Goal: Task Accomplishment & Management: Manage account settings

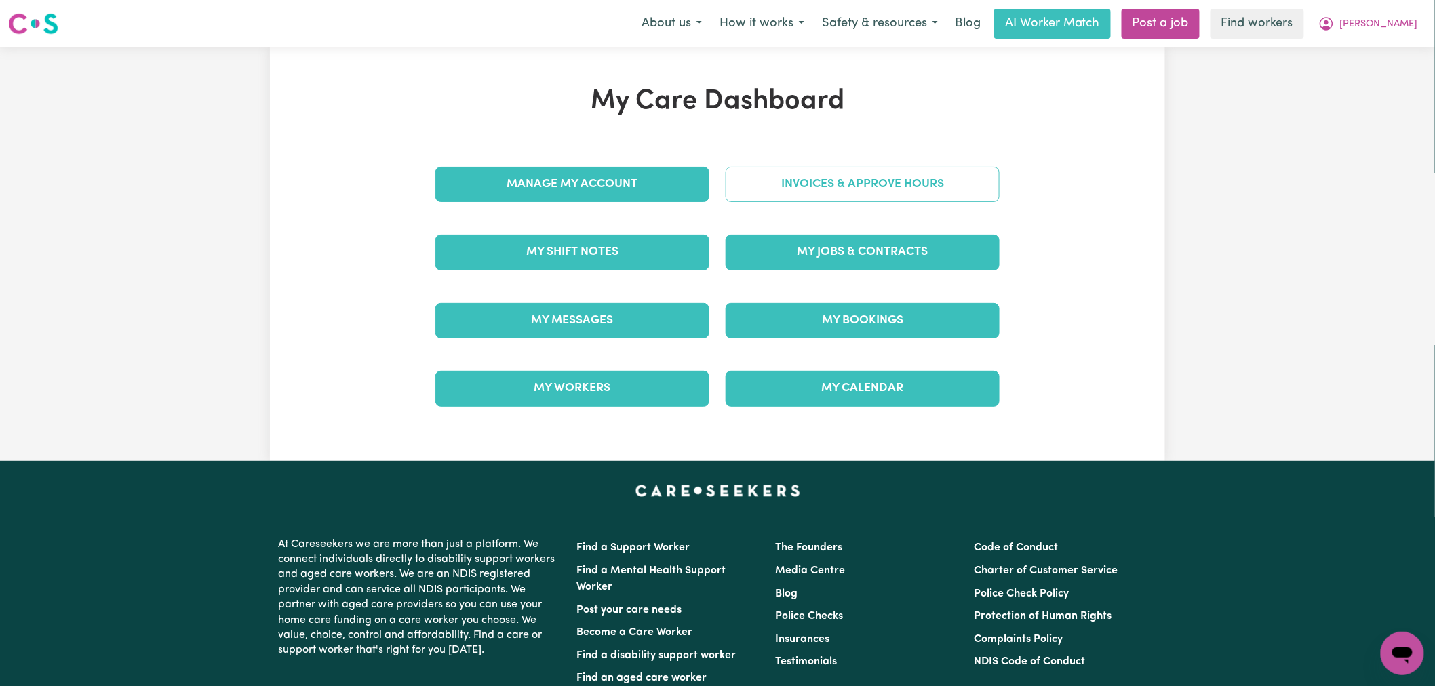
click at [827, 193] on link "Invoices & Approve Hours" at bounding box center [863, 184] width 274 height 35
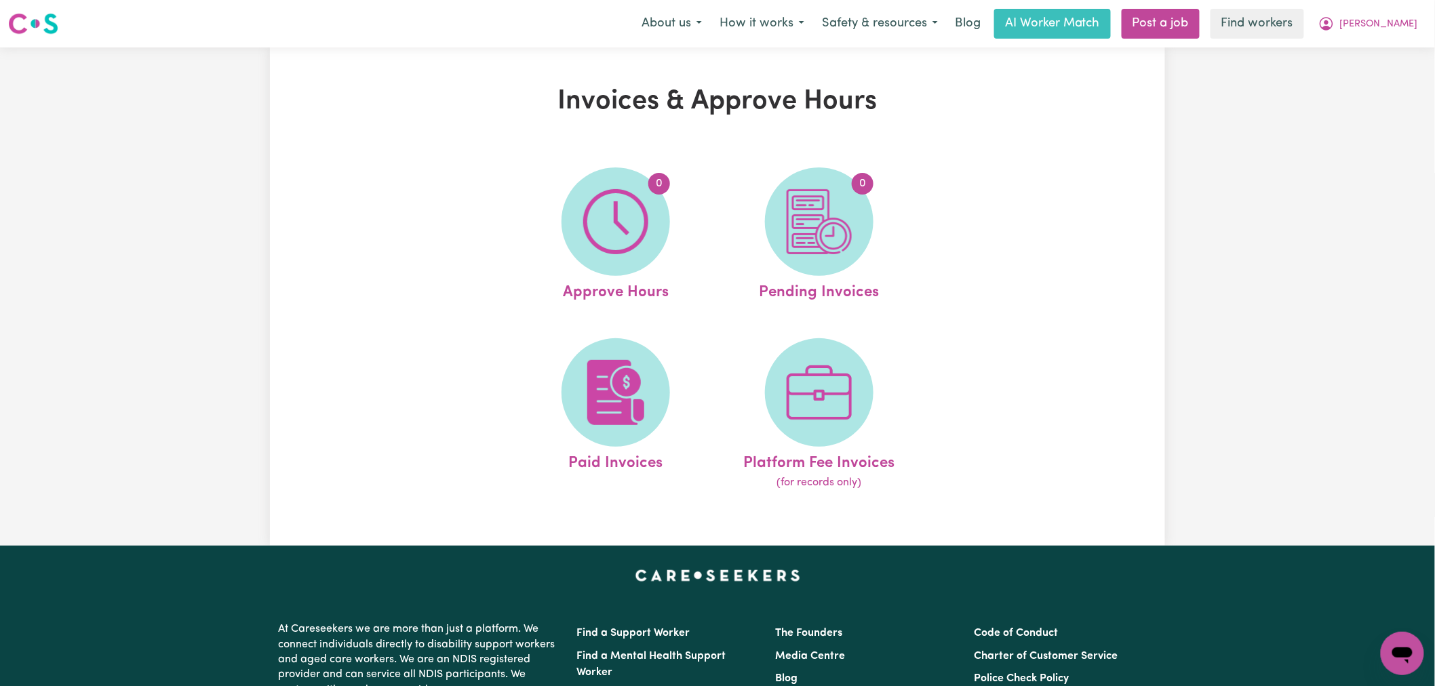
click at [638, 336] on ul "0 Approve Hours 0 Pending Invoices Paid Invoices Platform Fee Invoices (for rec…" at bounding box center [717, 329] width 407 height 357
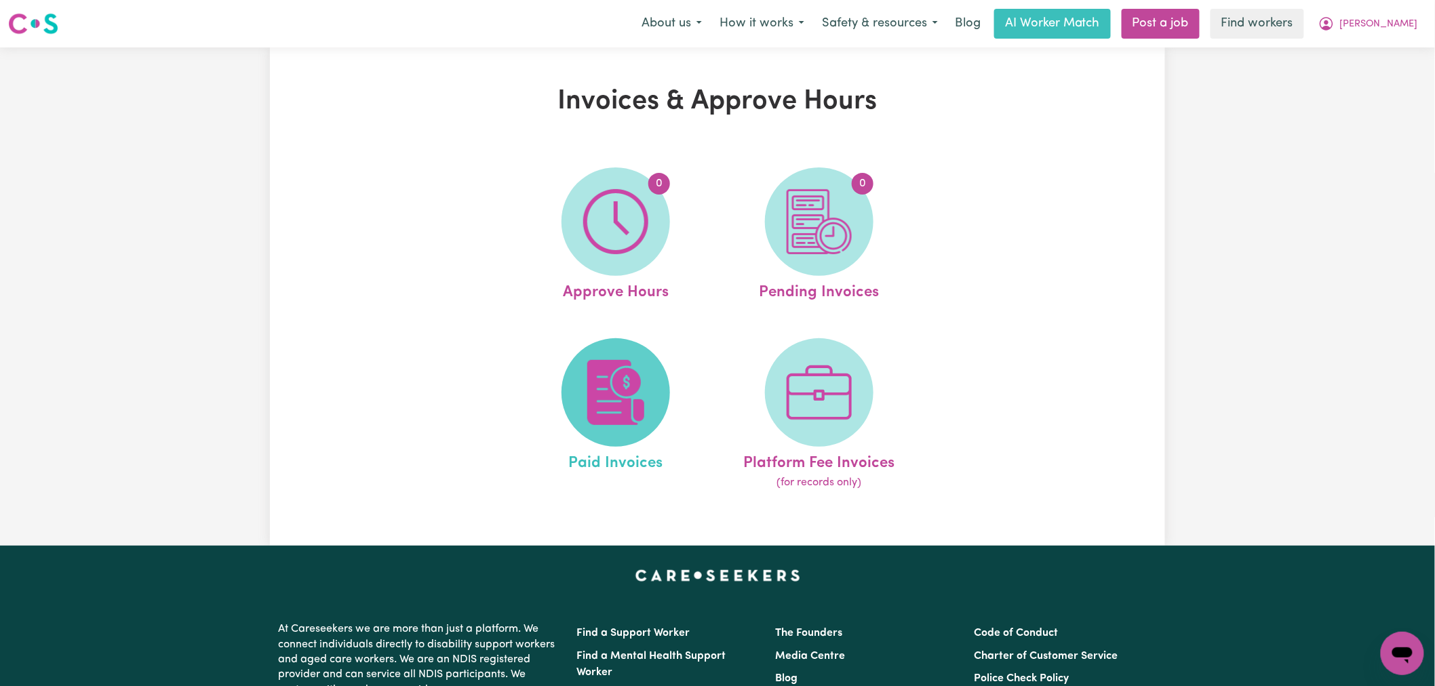
click at [638, 364] on img at bounding box center [615, 392] width 65 height 65
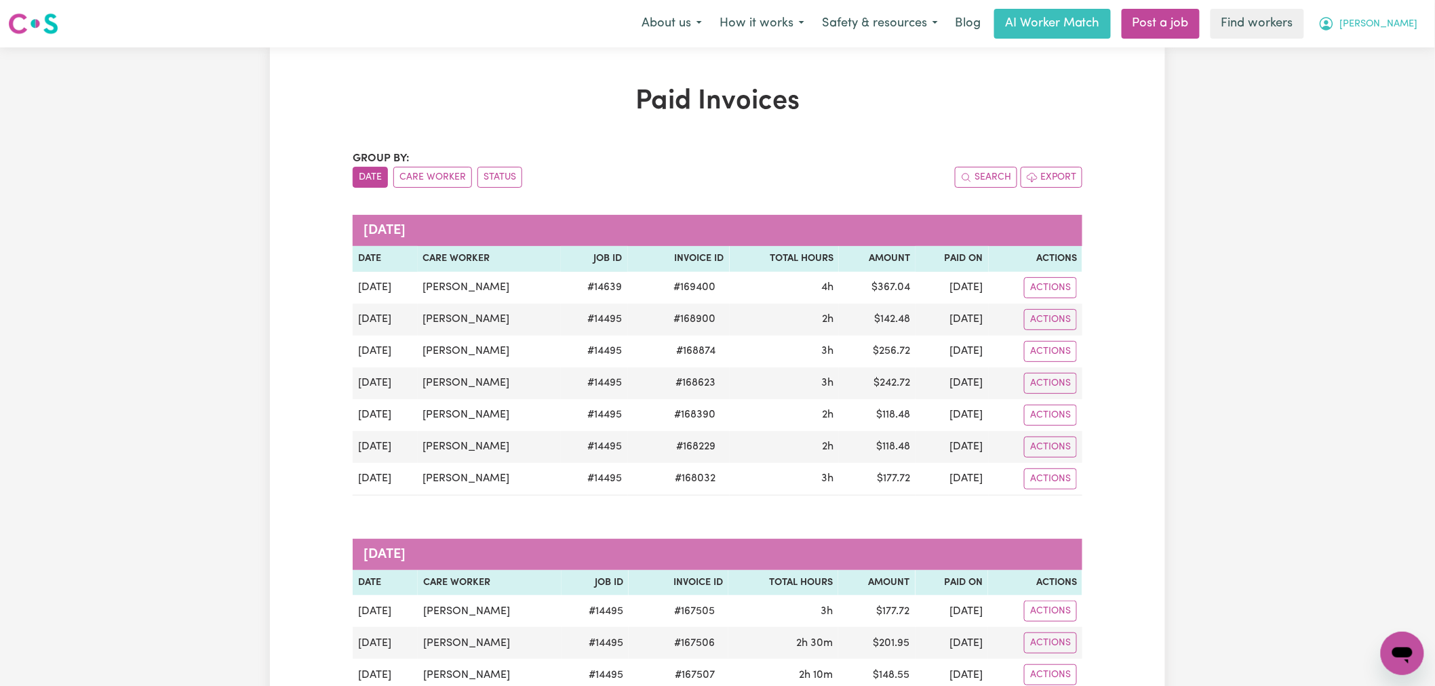
click at [1403, 28] on span "[PERSON_NAME]" at bounding box center [1379, 24] width 78 height 15
click at [1386, 84] on link "Logout" at bounding box center [1372, 78] width 107 height 26
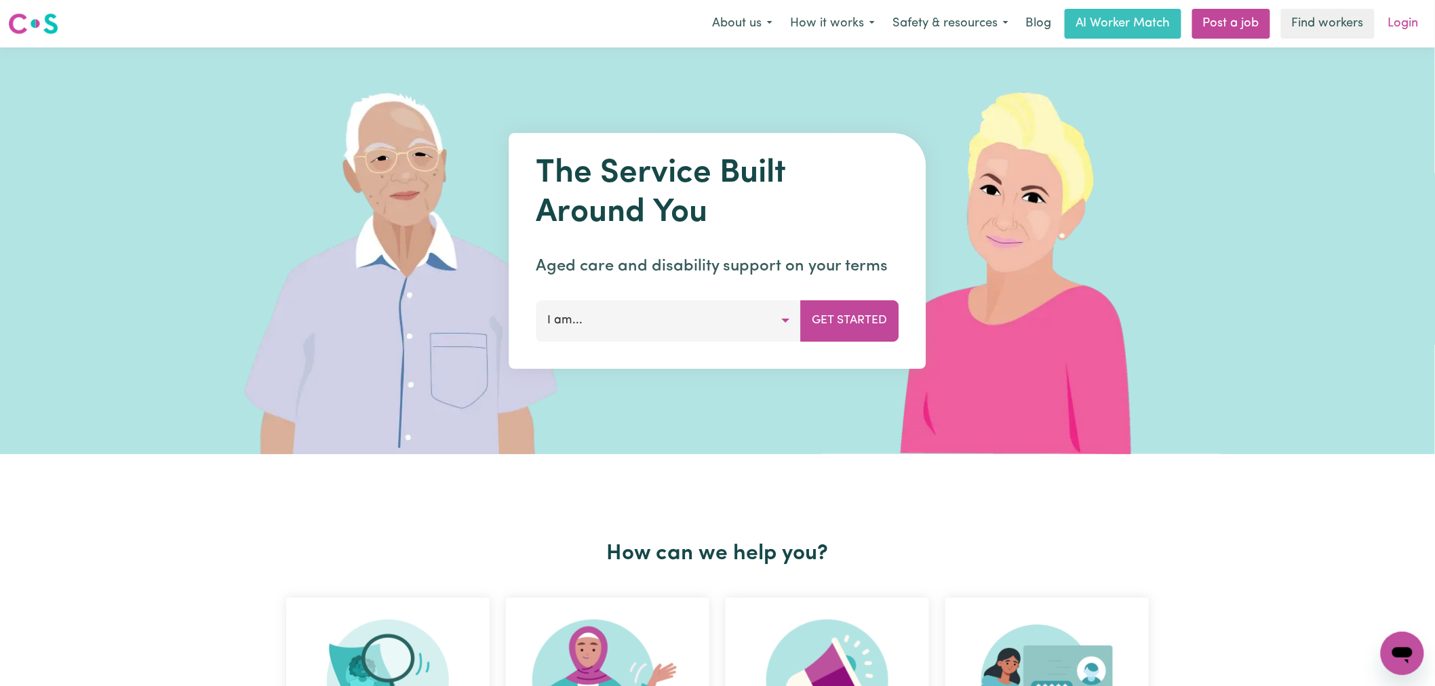
click at [1412, 20] on link "Login" at bounding box center [1403, 24] width 47 height 30
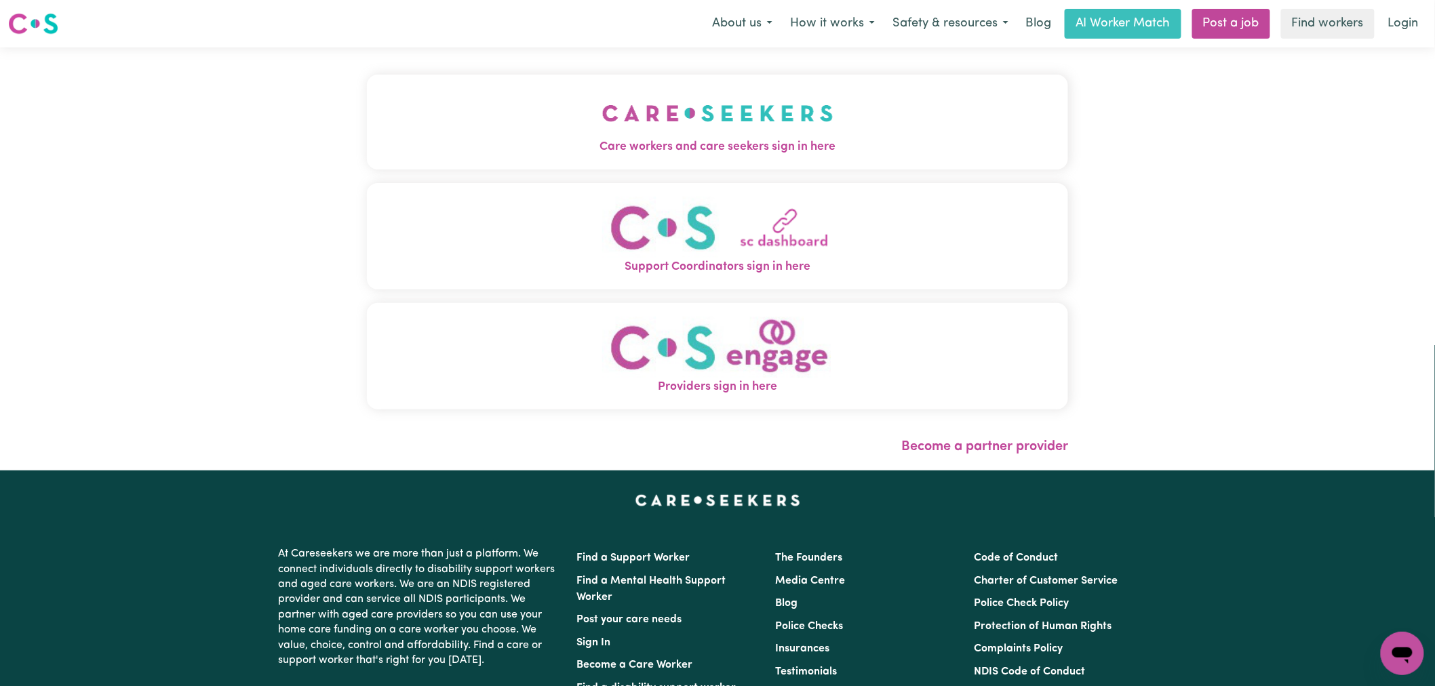
click at [602, 105] on img "Care workers and care seekers sign in here" at bounding box center [717, 113] width 231 height 50
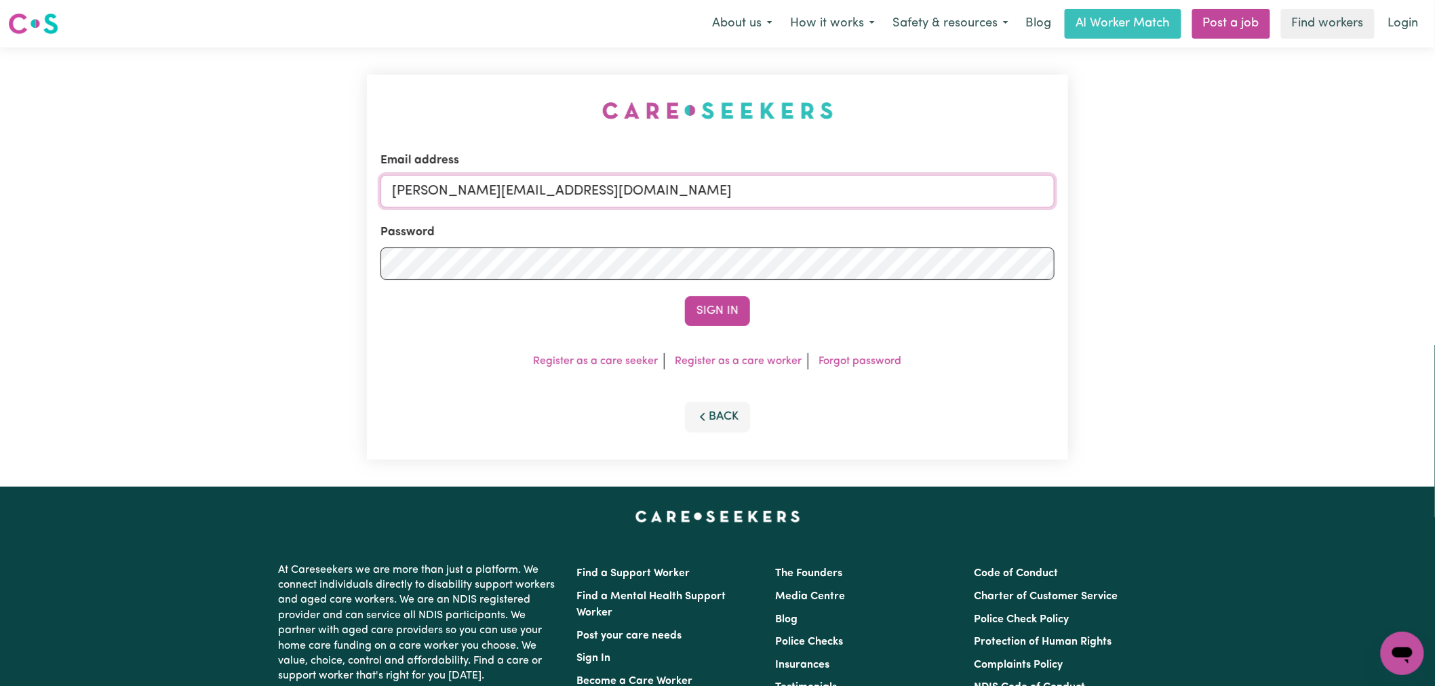
click at [680, 191] on input "[PERSON_NAME][EMAIL_ADDRESS][DOMAIN_NAME]" at bounding box center [718, 191] width 674 height 33
click at [724, 181] on div "Email address [EMAIL_ADDRESS][DOMAIN_NAME]" at bounding box center [718, 180] width 674 height 56
drag, startPoint x: 533, startPoint y: 191, endPoint x: 465, endPoint y: 189, distance: 68.6
click at [465, 189] on input "superuser~v" at bounding box center [718, 191] width 674 height 33
click at [545, 192] on input "superuser~v" at bounding box center [718, 191] width 674 height 33
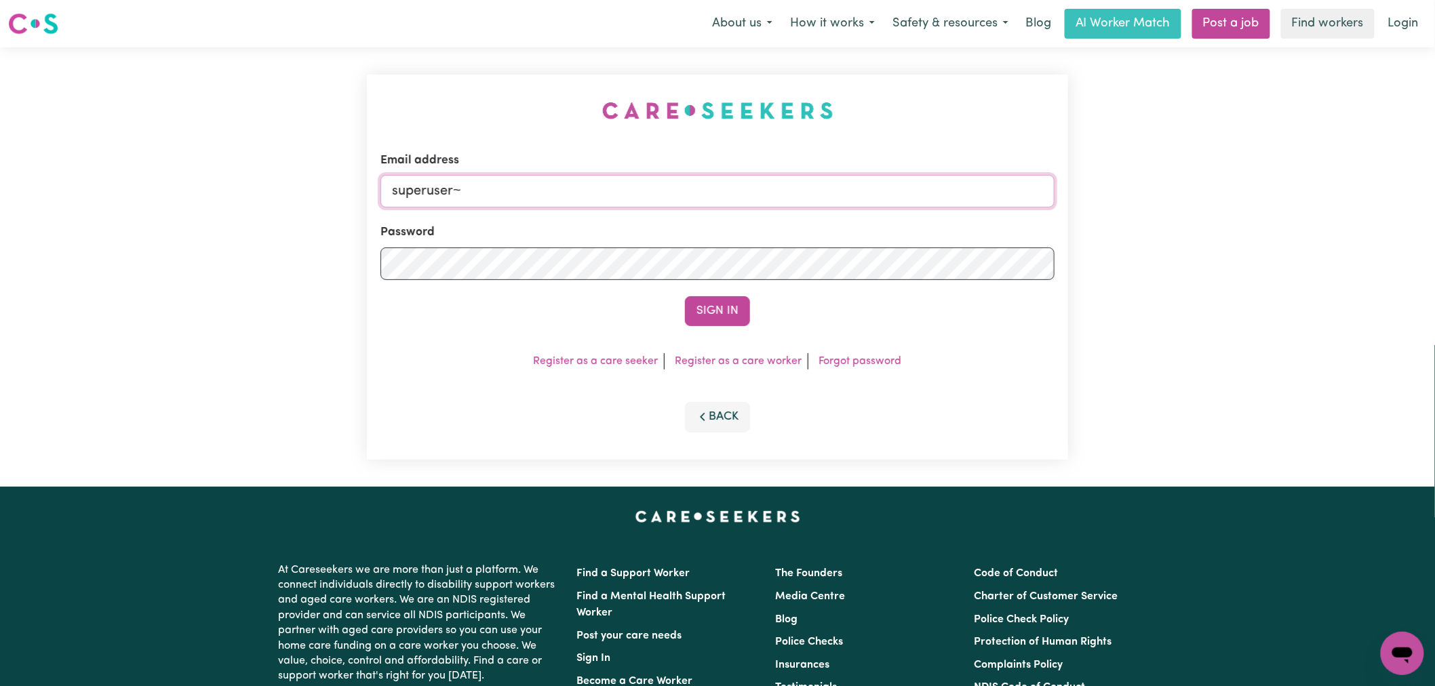
paste input "[EMAIL_ADDRESS][DOMAIN_NAME]"
type input "[EMAIL_ADDRESS][DOMAIN_NAME]"
click at [685, 296] on button "Sign In" at bounding box center [717, 311] width 65 height 30
